Goal: Navigation & Orientation: Find specific page/section

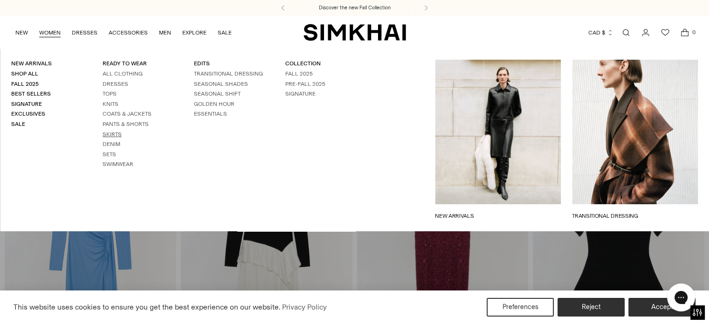
click at [117, 134] on link "Skirts" at bounding box center [112, 134] width 19 height 7
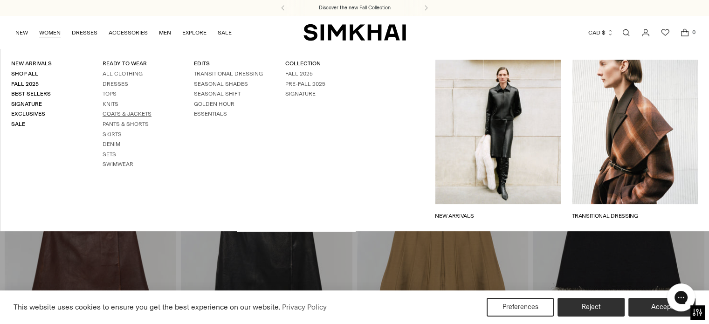
click at [116, 116] on link "Coats & Jackets" at bounding box center [127, 113] width 49 height 7
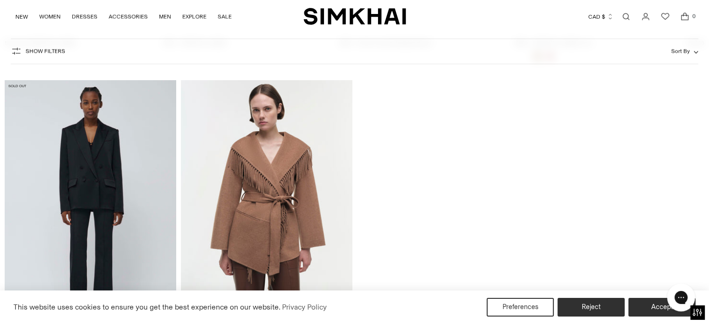
scroll to position [2237, 0]
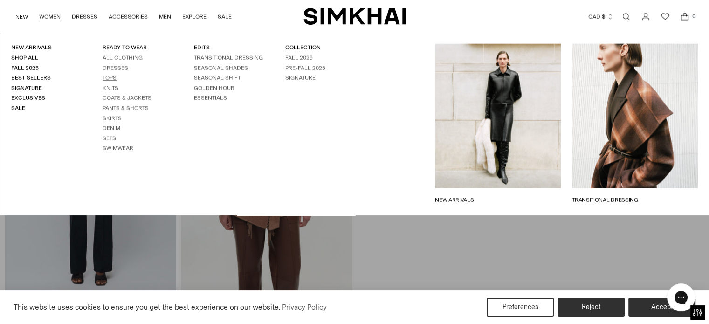
click at [112, 78] on link "Tops" at bounding box center [110, 78] width 14 height 7
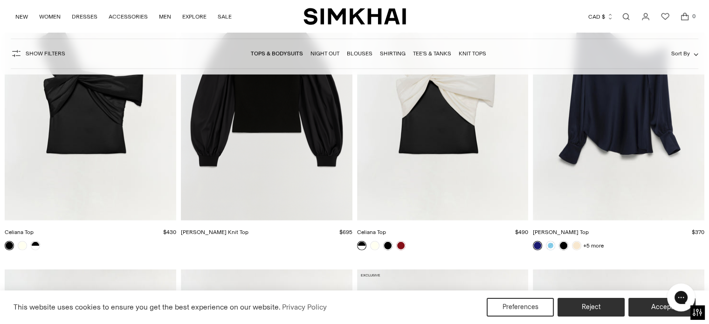
scroll to position [2890, 0]
